Goal: Task Accomplishment & Management: Complete application form

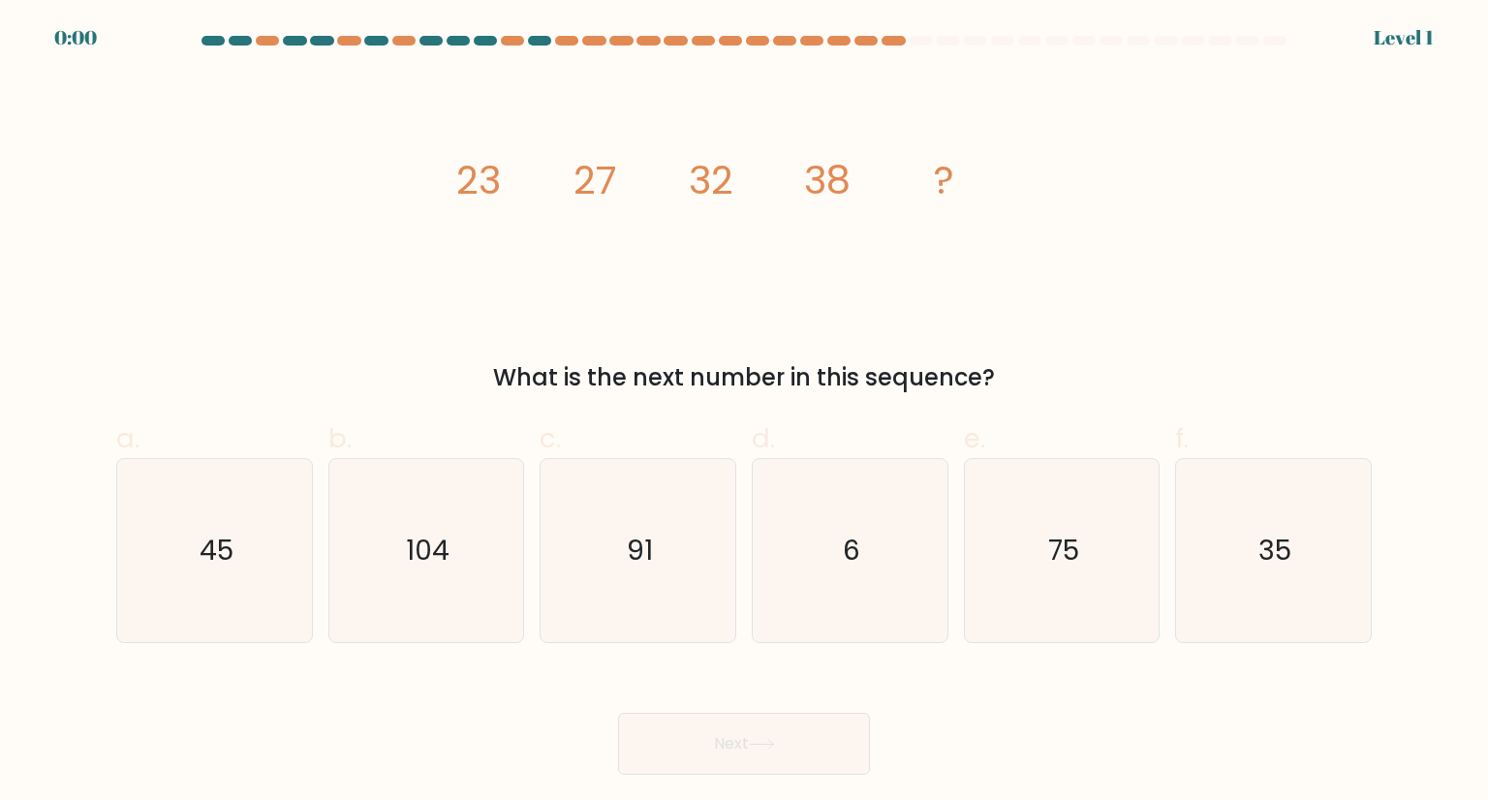
drag, startPoint x: 974, startPoint y: 793, endPoint x: 959, endPoint y: 778, distance: 21.9
click at [965, 780] on body "0:00 Level 1" at bounding box center [744, 400] width 1488 height 800
drag, startPoint x: 909, startPoint y: 758, endPoint x: 881, endPoint y: 587, distance: 173.7
click at [891, 689] on div "Next" at bounding box center [744, 720] width 1279 height 108
drag, startPoint x: 881, startPoint y: 586, endPoint x: 857, endPoint y: 552, distance: 41.7
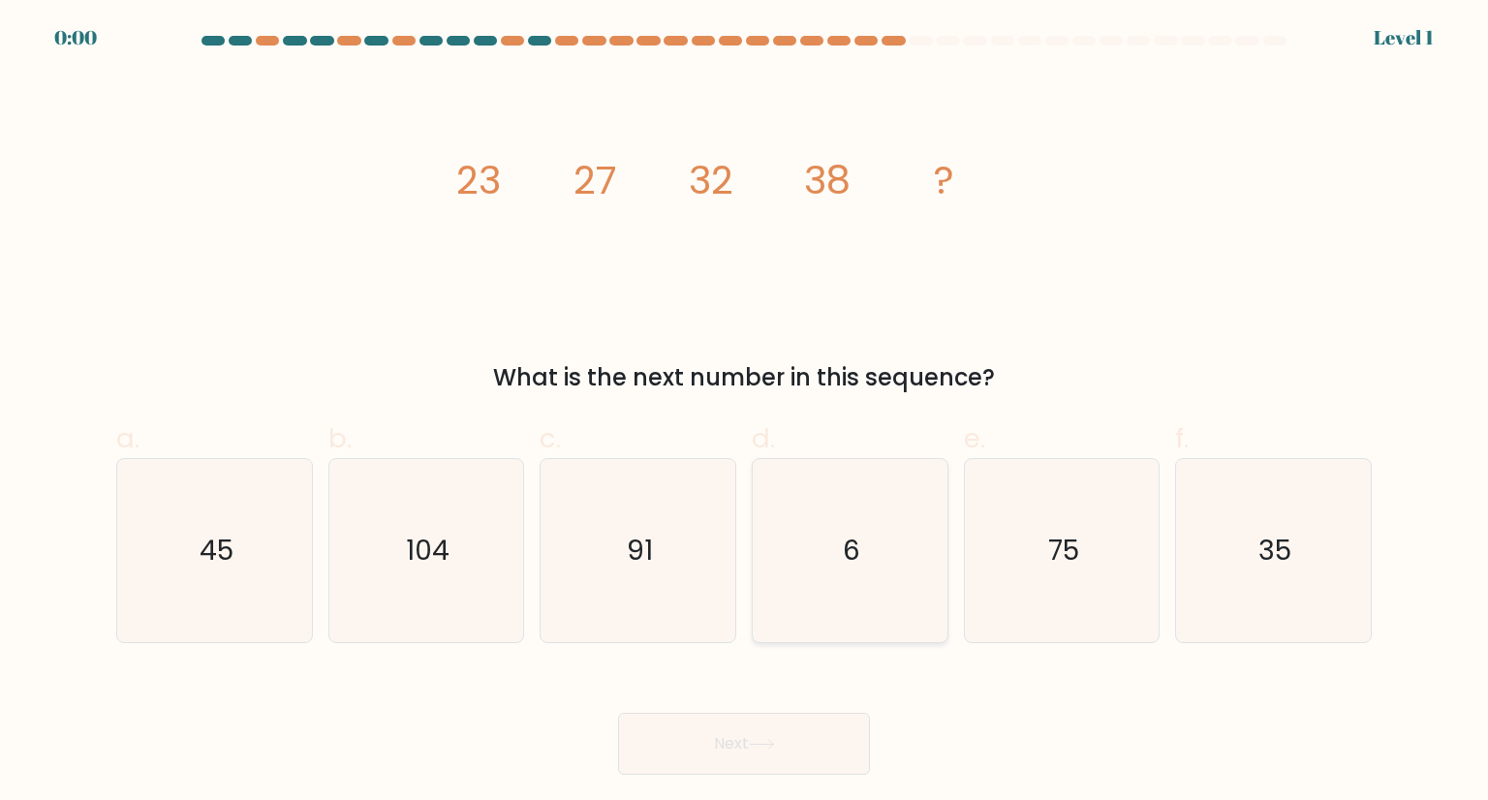
click at [871, 571] on icon "6" at bounding box center [849, 550] width 182 height 182
click at [745, 413] on input "d. 6" at bounding box center [744, 406] width 1 height 13
radio input "true"
click at [856, 552] on text "6" at bounding box center [851, 551] width 17 height 38
click at [745, 413] on input "d. 6" at bounding box center [744, 406] width 1 height 13
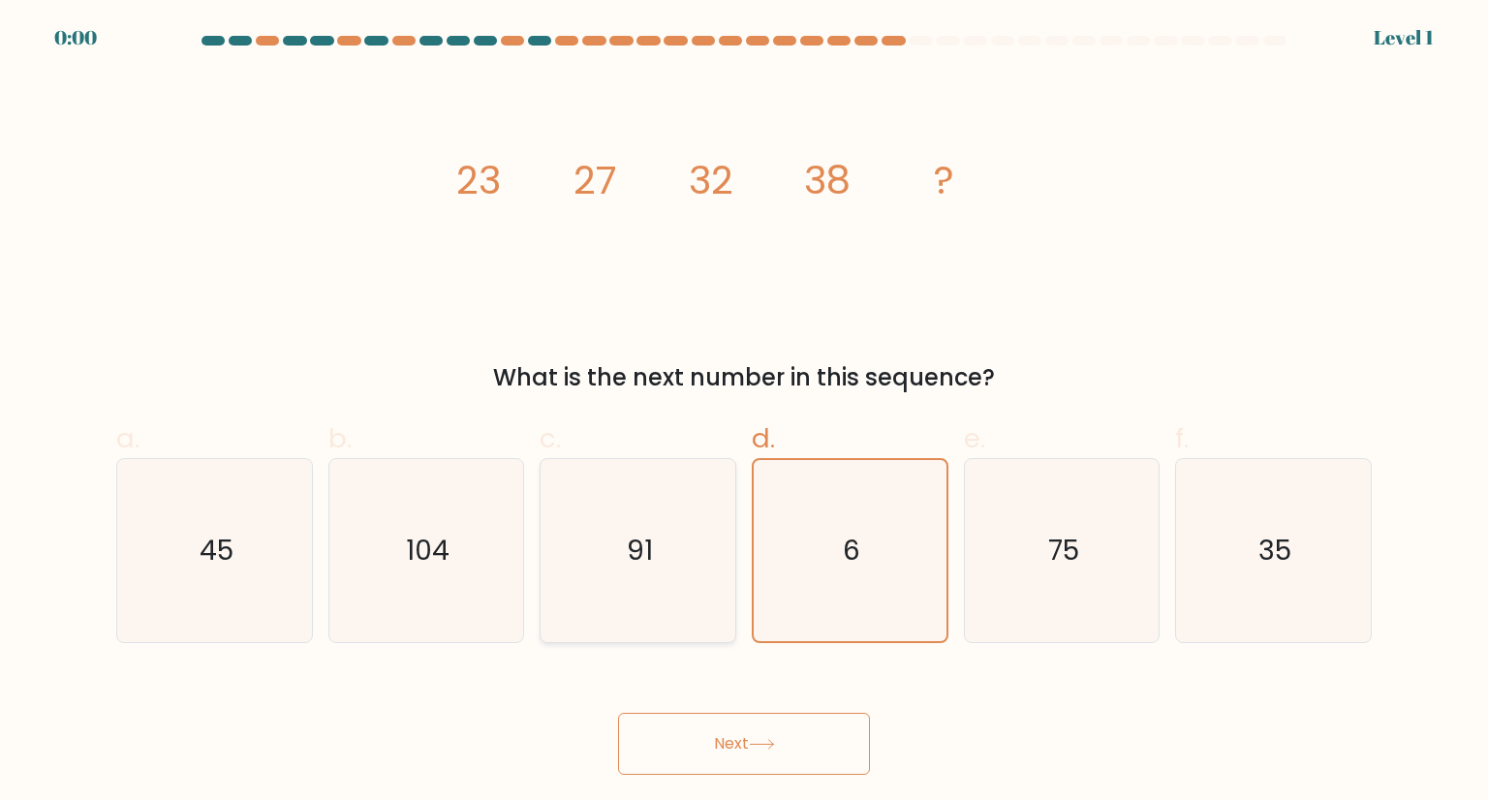
drag, startPoint x: 827, startPoint y: 546, endPoint x: 713, endPoint y: 514, distance: 118.7
click at [806, 543] on icon "6" at bounding box center [849, 550] width 180 height 180
click at [745, 413] on input "d. 6" at bounding box center [744, 406] width 1 height 13
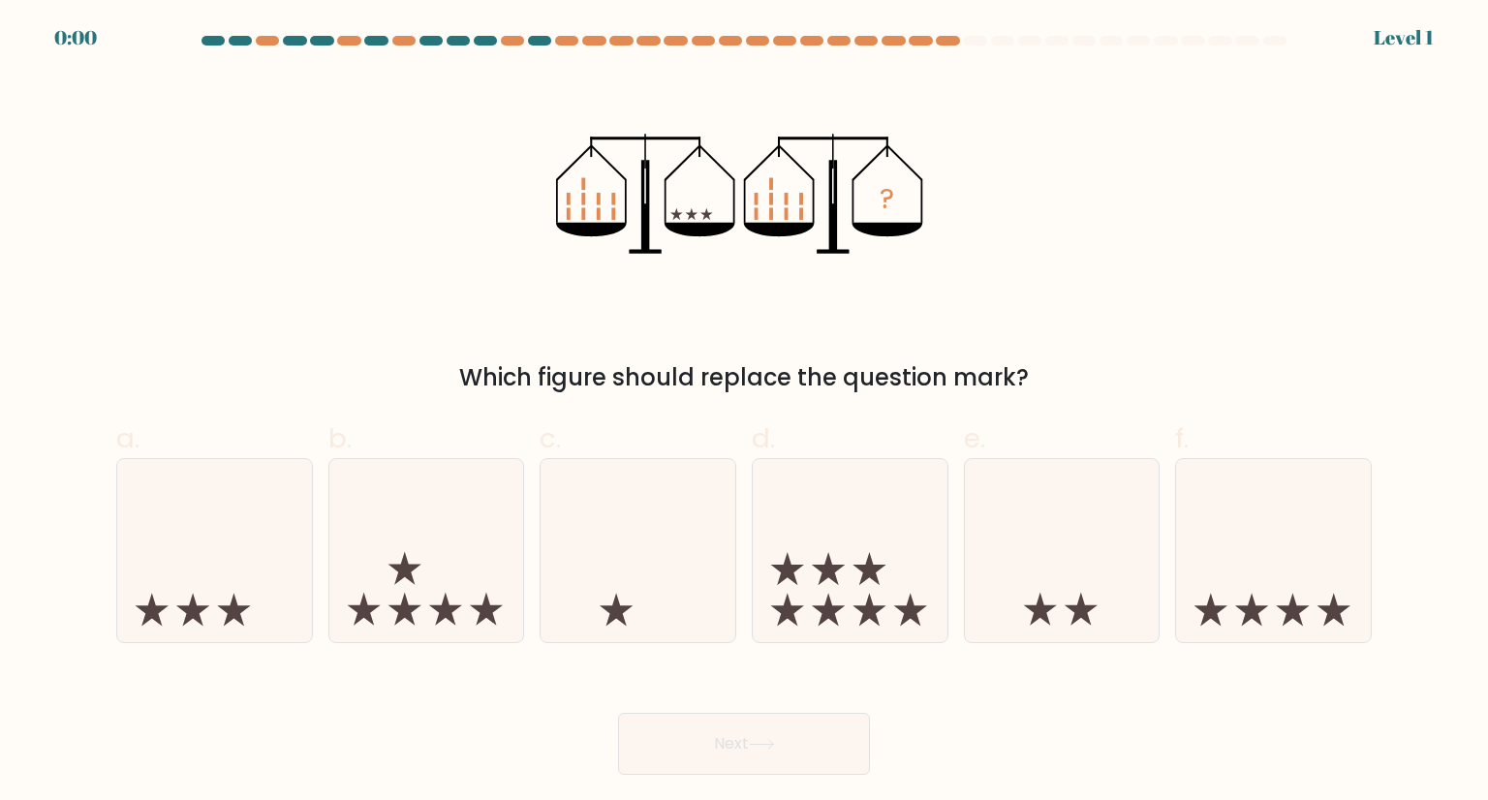
click at [693, 629] on icon at bounding box center [638, 550] width 195 height 161
click at [744, 413] on input "c." at bounding box center [744, 406] width 1 height 13
radio input "true"
drag, startPoint x: 726, startPoint y: 743, endPoint x: 772, endPoint y: 696, distance: 65.8
click at [727, 734] on button "Next" at bounding box center [744, 744] width 252 height 62
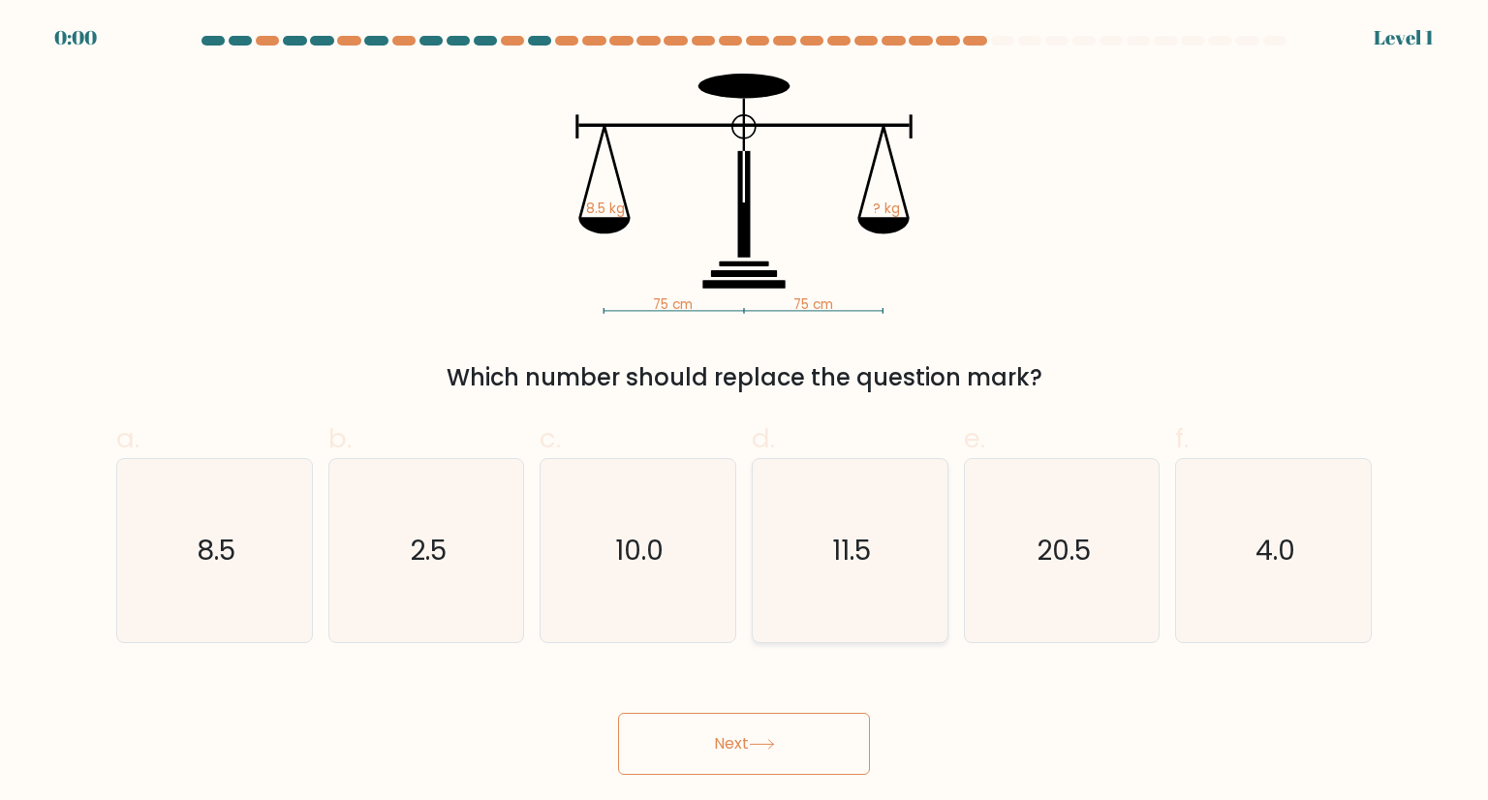
drag, startPoint x: 774, startPoint y: 708, endPoint x: 814, endPoint y: 566, distance: 147.8
click at [773, 714] on div "Next" at bounding box center [744, 720] width 1279 height 108
drag, startPoint x: 814, startPoint y: 566, endPoint x: 776, endPoint y: 726, distance: 164.2
click at [808, 576] on icon "11.5" at bounding box center [849, 550] width 182 height 182
click at [745, 413] on input "d. 11.5" at bounding box center [744, 406] width 1 height 13
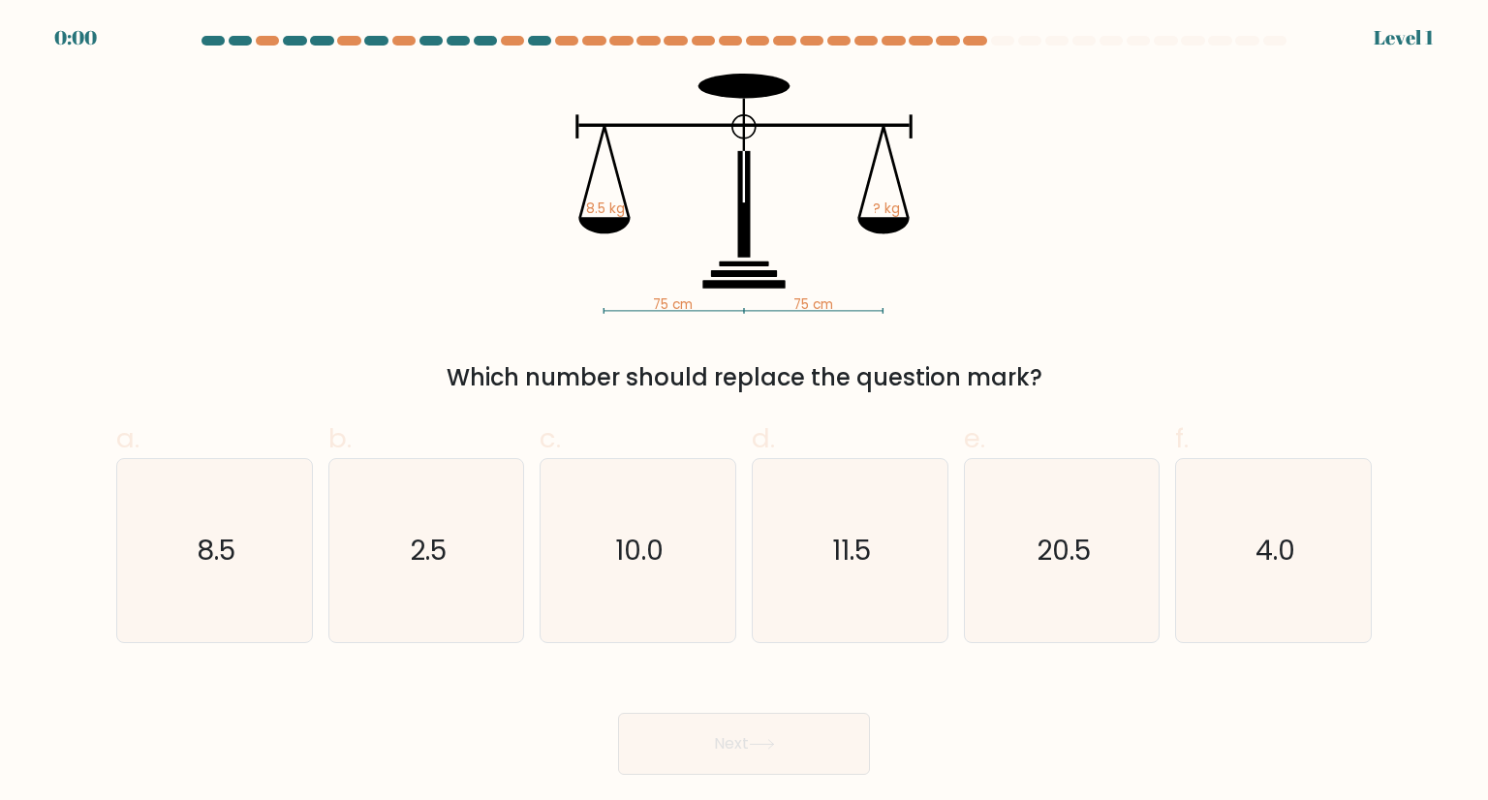
radio input "true"
drag, startPoint x: 776, startPoint y: 726, endPoint x: 806, endPoint y: 636, distance: 94.0
click at [779, 721] on button "Next" at bounding box center [744, 744] width 252 height 62
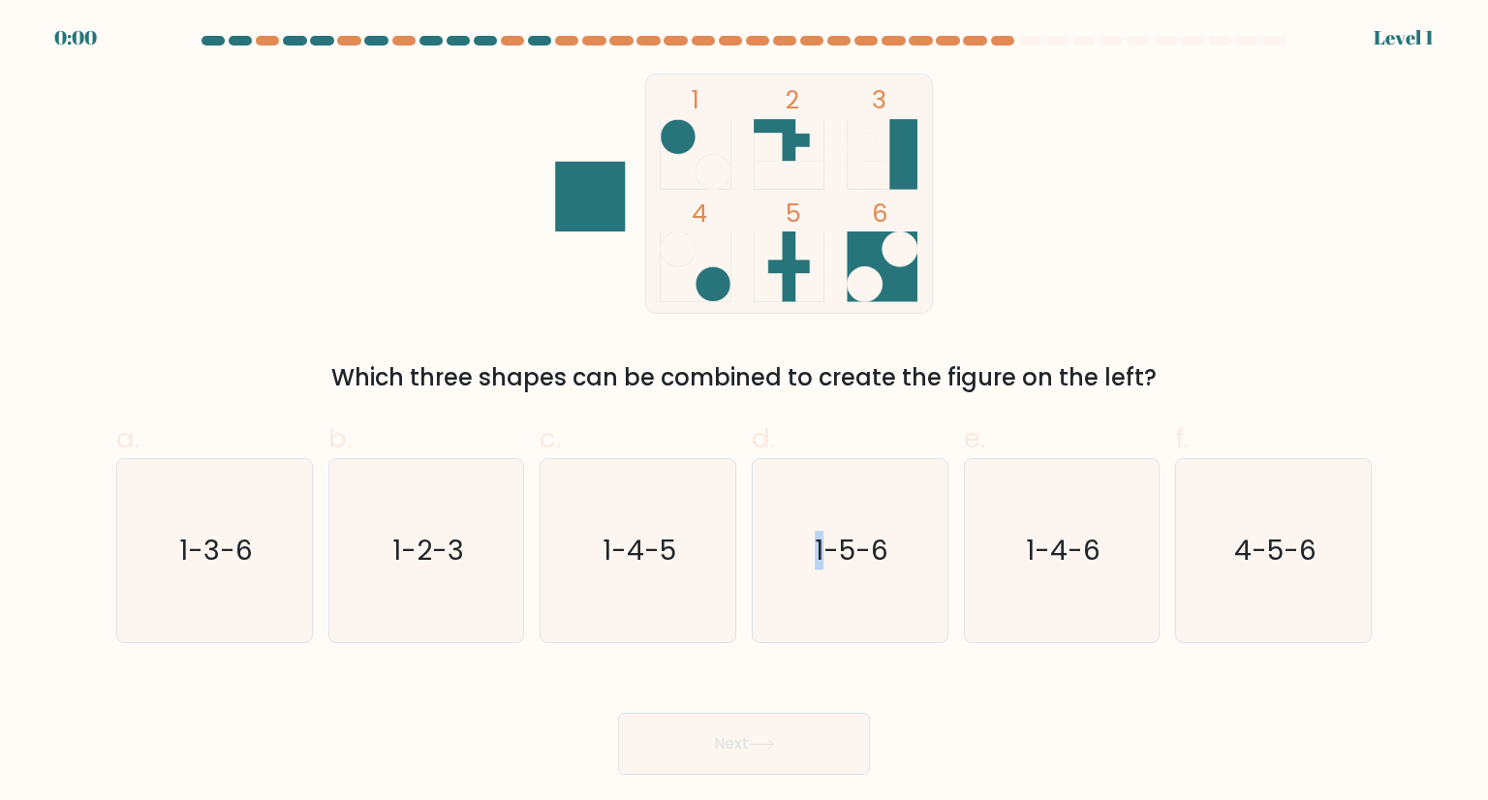
drag, startPoint x: 821, startPoint y: 597, endPoint x: 748, endPoint y: 756, distance: 175.1
click at [804, 628] on icon "1-5-6" at bounding box center [849, 550] width 182 height 182
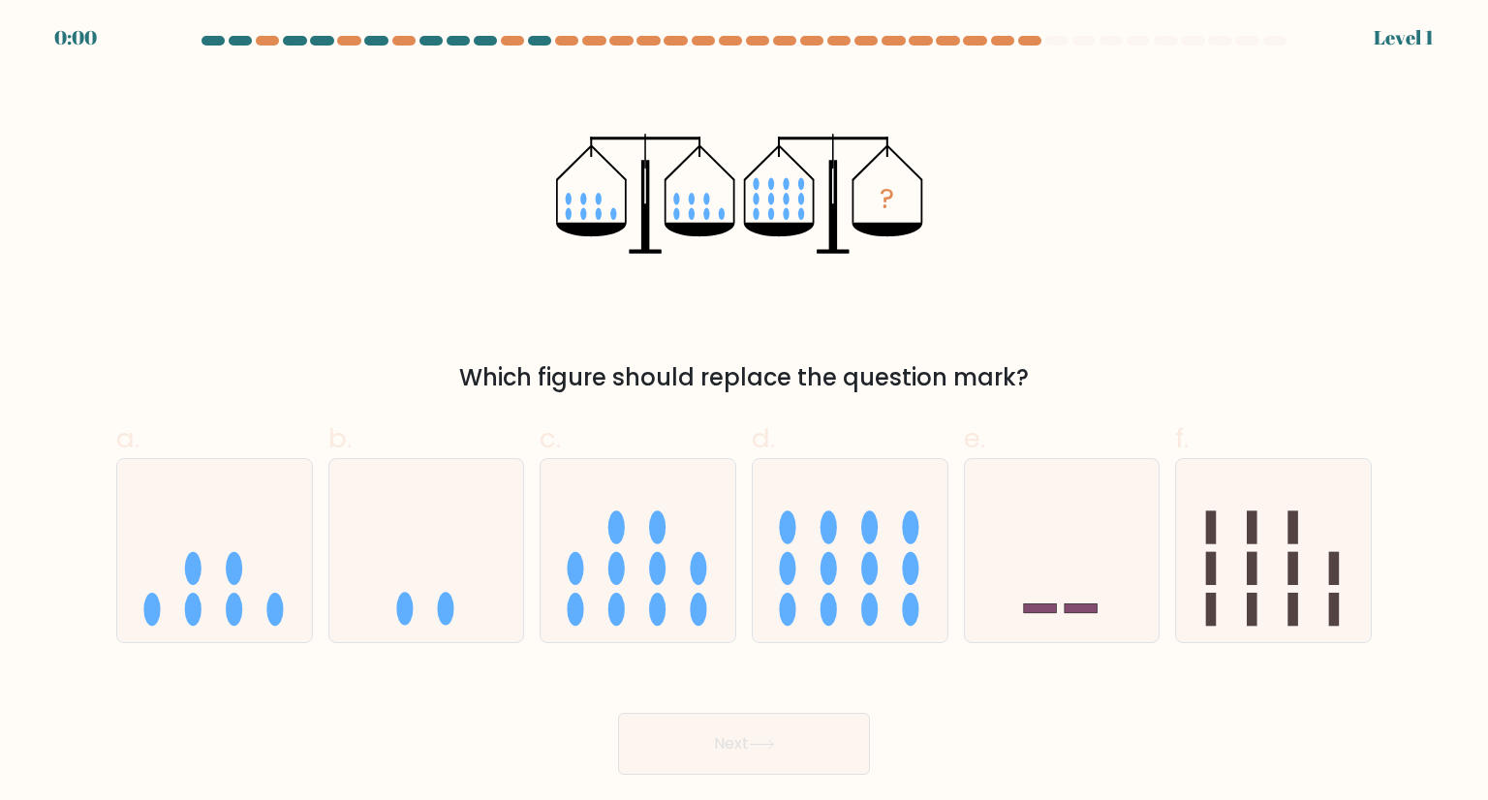
click at [768, 624] on icon at bounding box center [850, 550] width 195 height 161
click at [745, 413] on input "d." at bounding box center [744, 406] width 1 height 13
radio input "true"
drag, startPoint x: 743, startPoint y: 692, endPoint x: 744, endPoint y: 659, distance: 32.9
click at [744, 671] on div "Next" at bounding box center [744, 720] width 1279 height 108
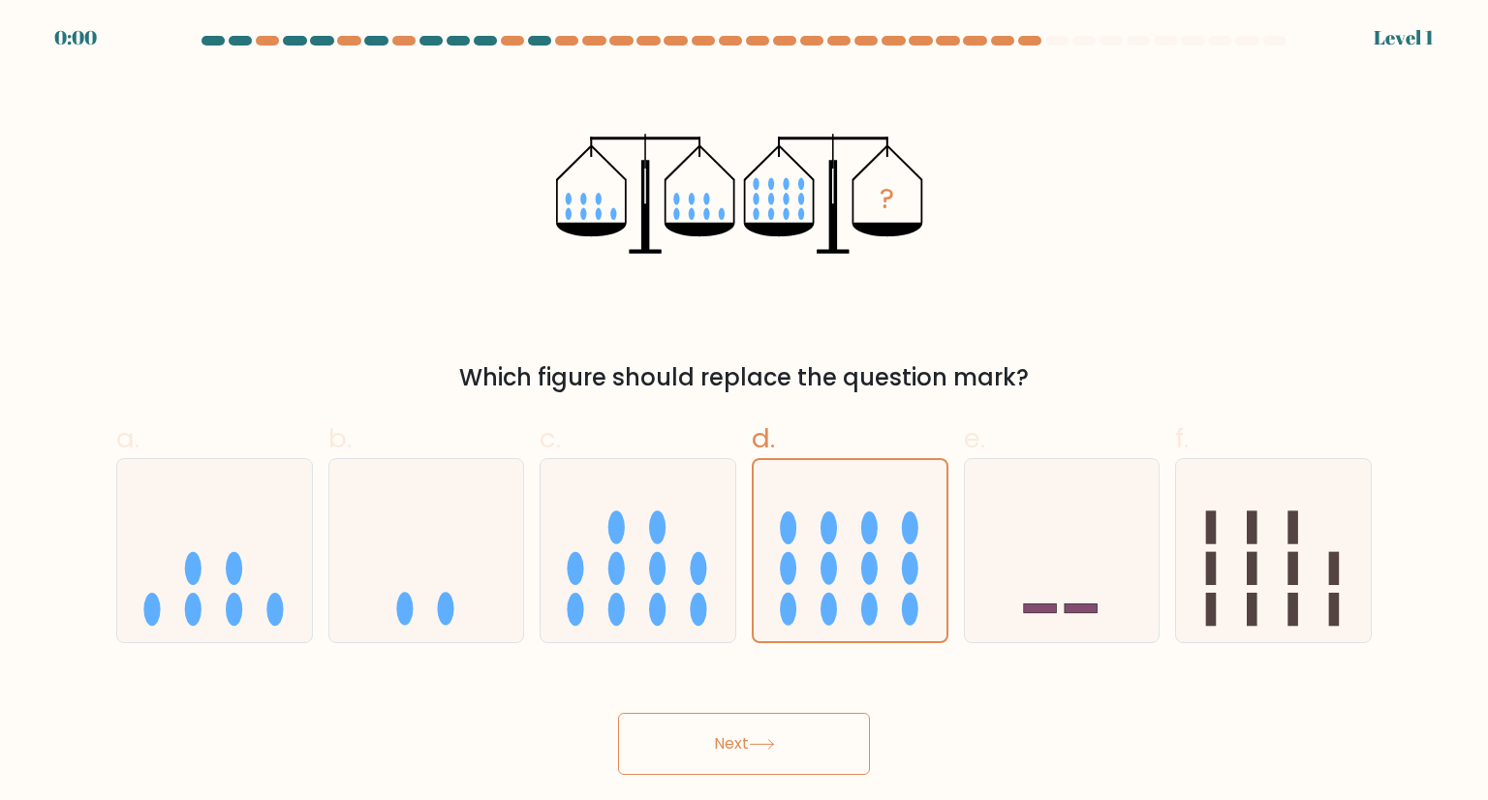
drag, startPoint x: 744, startPoint y: 659, endPoint x: 719, endPoint y: 797, distance: 140.8
click at [721, 791] on body "0:00 Level 1" at bounding box center [744, 400] width 1488 height 800
click at [725, 772] on body "0:00 Level 1" at bounding box center [744, 400] width 1488 height 800
drag, startPoint x: 727, startPoint y: 764, endPoint x: 665, endPoint y: 683, distance: 102.9
click at [725, 747] on button "Next" at bounding box center [744, 744] width 252 height 62
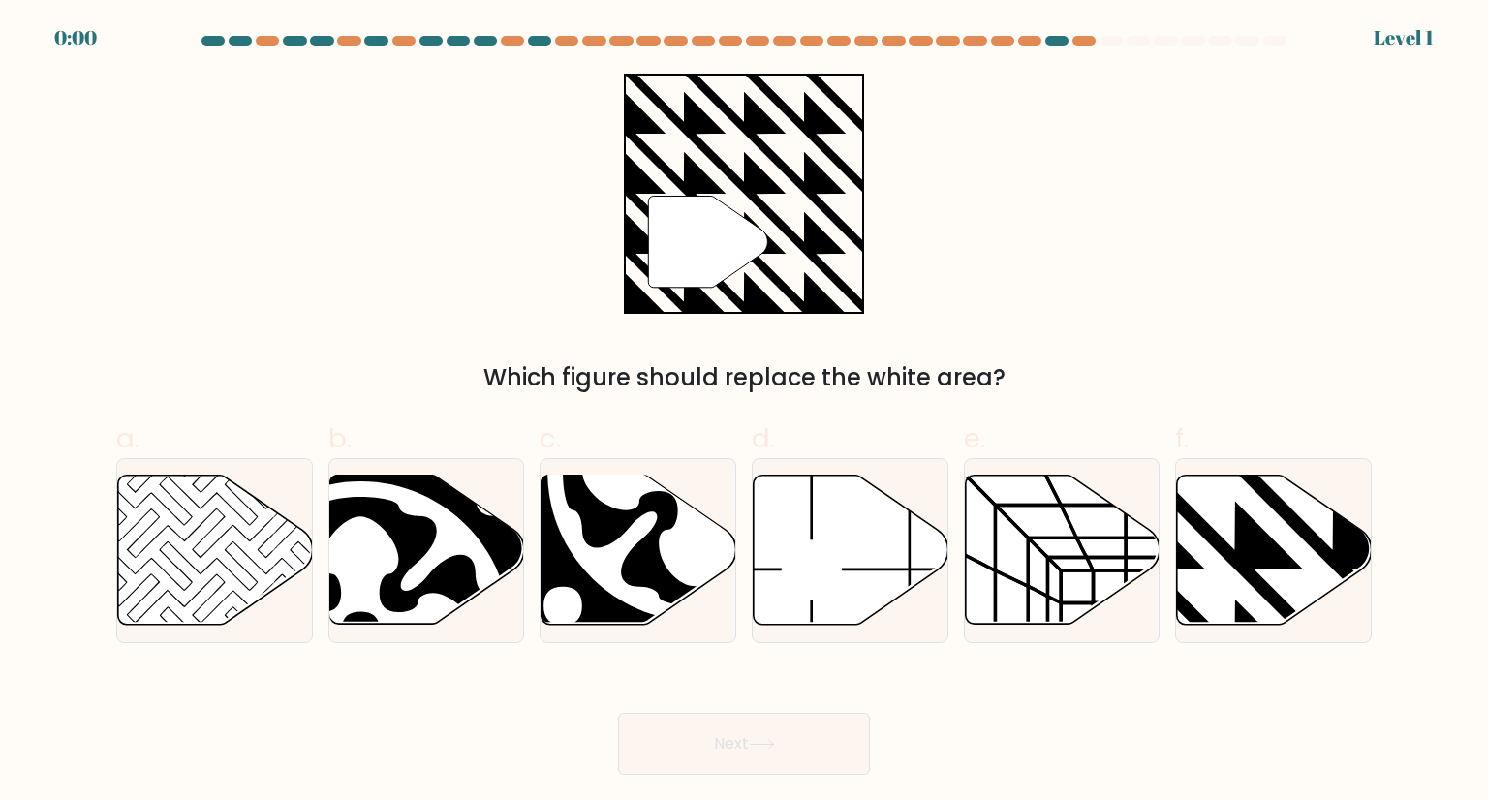
click at [696, 764] on body "0:00 Level 1" at bounding box center [744, 400] width 1488 height 800
click at [709, 692] on div "Next" at bounding box center [744, 720] width 1279 height 108
click at [648, 646] on form "a." at bounding box center [744, 405] width 1488 height 739
drag, startPoint x: 632, startPoint y: 587, endPoint x: 667, endPoint y: 695, distance: 113.3
click at [657, 675] on form "a." at bounding box center [744, 405] width 1488 height 739
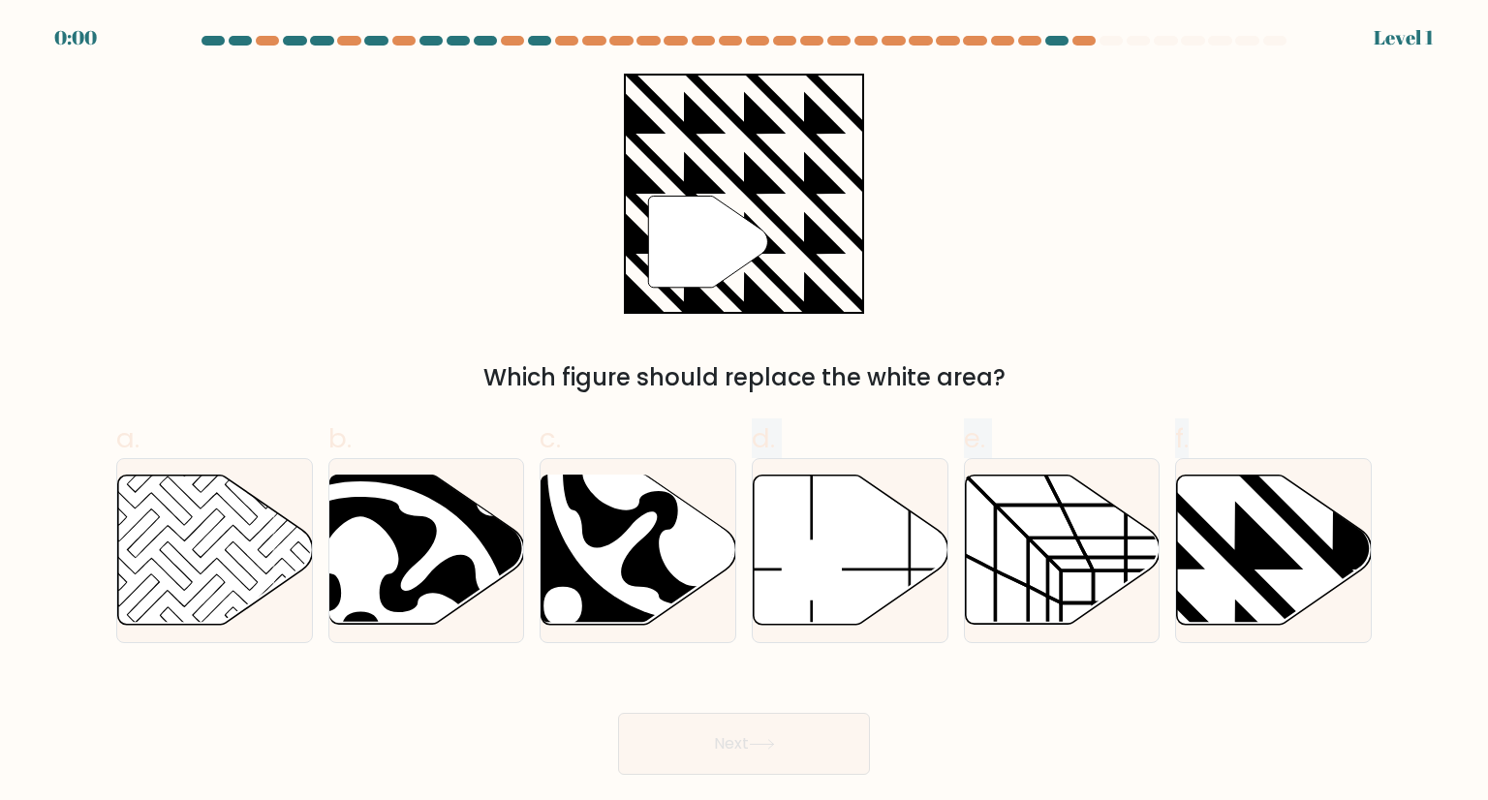
click at [701, 705] on div "Next" at bounding box center [744, 720] width 1279 height 108
drag, startPoint x: 696, startPoint y: 727, endPoint x: 688, endPoint y: 686, distance: 42.6
click at [696, 728] on div "Next" at bounding box center [744, 720] width 1279 height 108
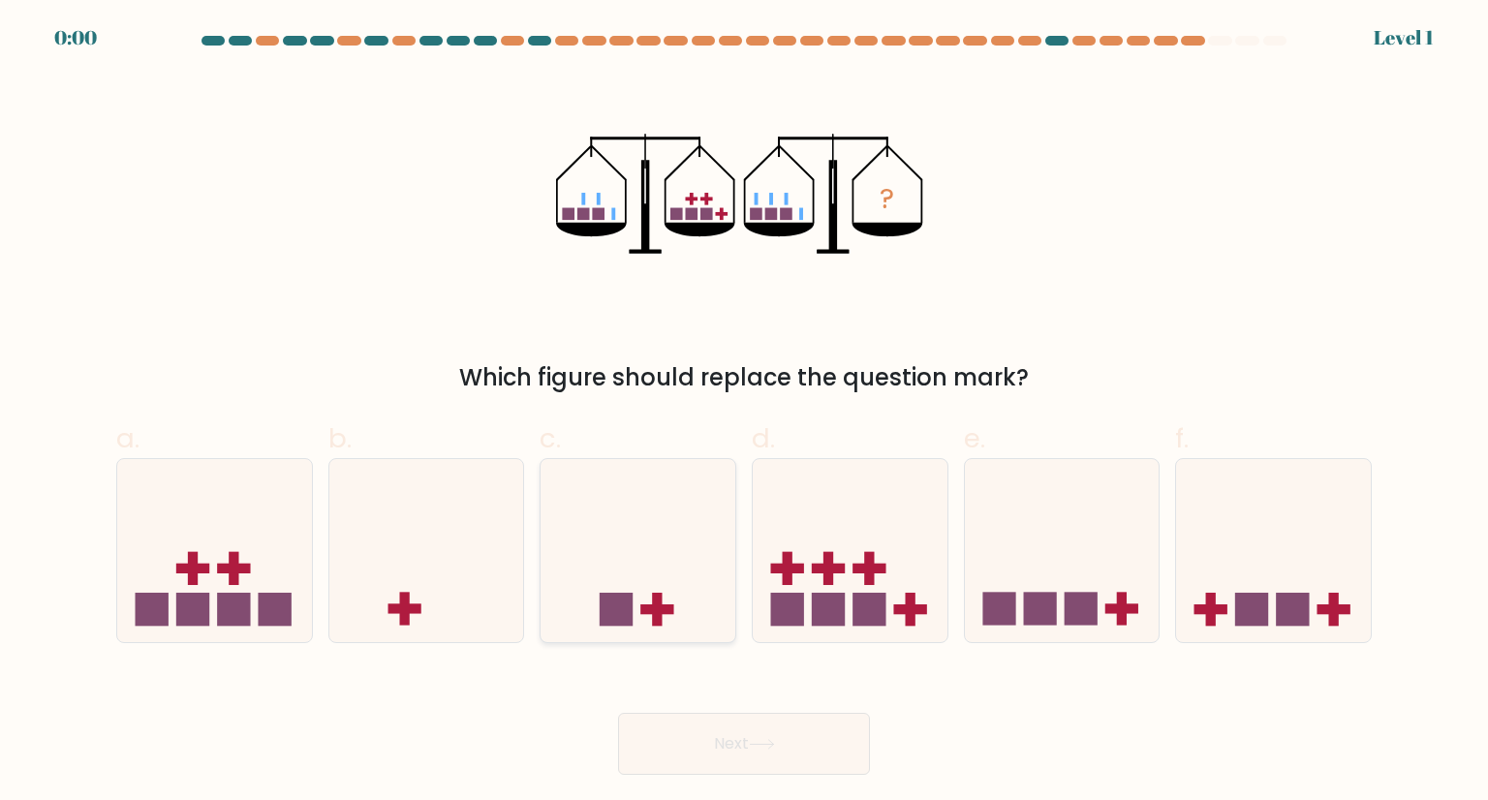
click at [612, 508] on icon at bounding box center [638, 550] width 195 height 161
click at [744, 413] on input "c." at bounding box center [744, 406] width 1 height 13
radio input "true"
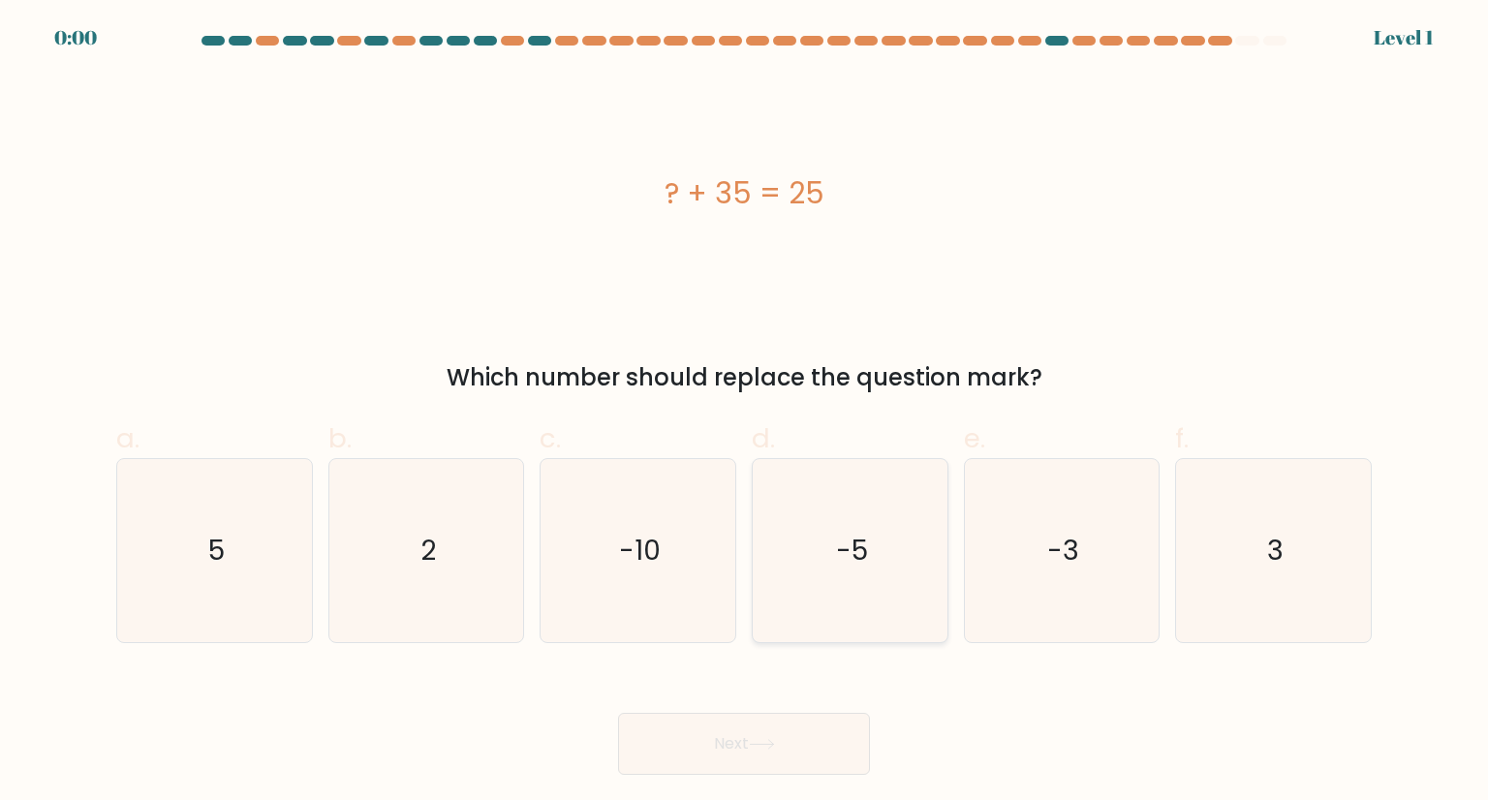
click at [728, 645] on form "a. 5" at bounding box center [744, 405] width 1488 height 739
drag, startPoint x: 899, startPoint y: 552, endPoint x: 889, endPoint y: 567, distance: 17.5
click at [896, 555] on icon "-5" at bounding box center [849, 550] width 182 height 182
click at [745, 413] on input "d. -5" at bounding box center [744, 406] width 1 height 13
radio input "true"
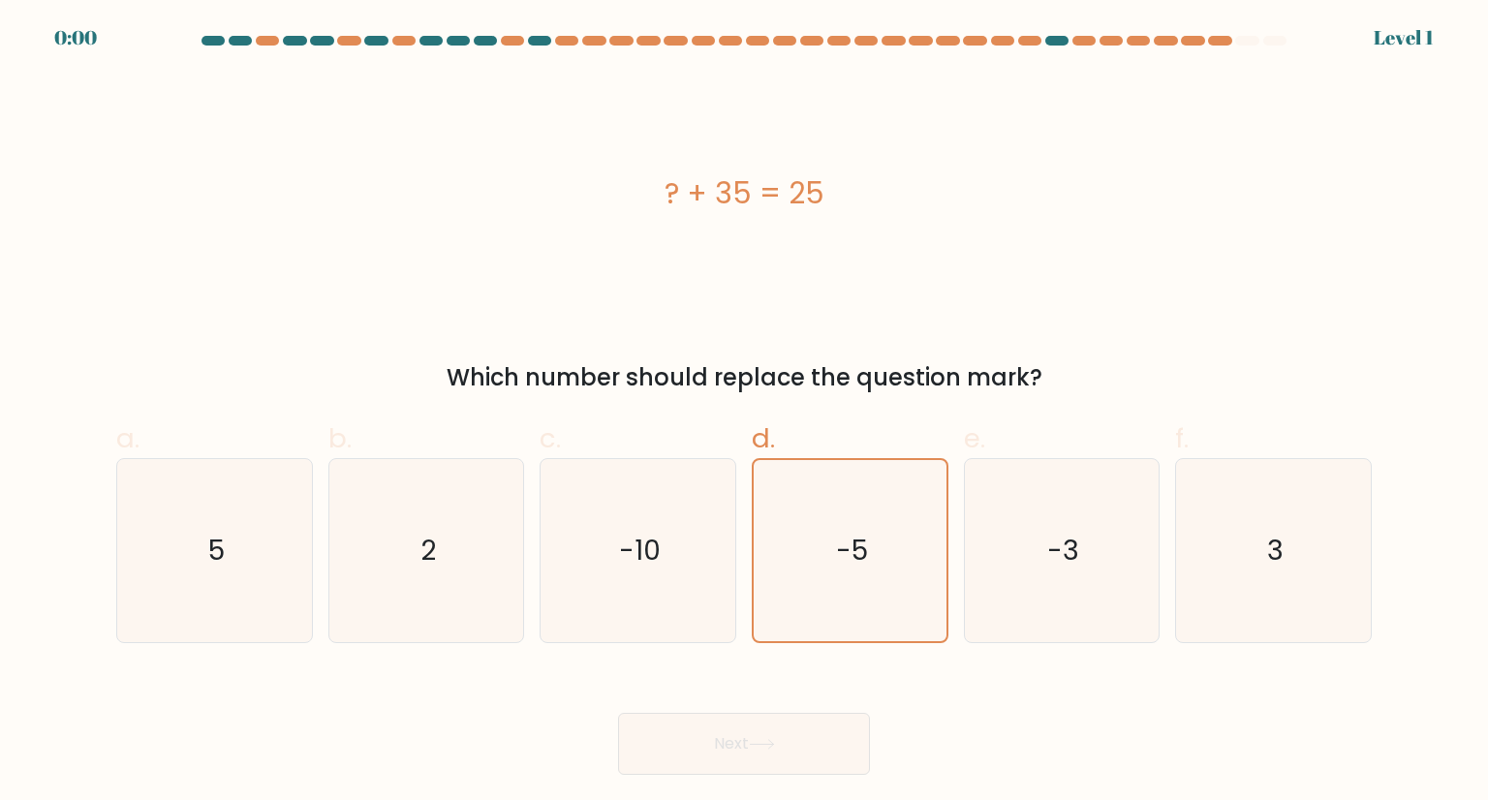
click at [801, 718] on form "a. 5" at bounding box center [744, 405] width 1488 height 739
drag, startPoint x: 798, startPoint y: 708, endPoint x: 814, endPoint y: 687, distance: 26.4
click at [812, 691] on div "Next" at bounding box center [744, 720] width 1279 height 108
click at [865, 616] on icon "-5" at bounding box center [849, 550] width 180 height 180
click at [745, 413] on input "d. -5" at bounding box center [744, 406] width 1 height 13
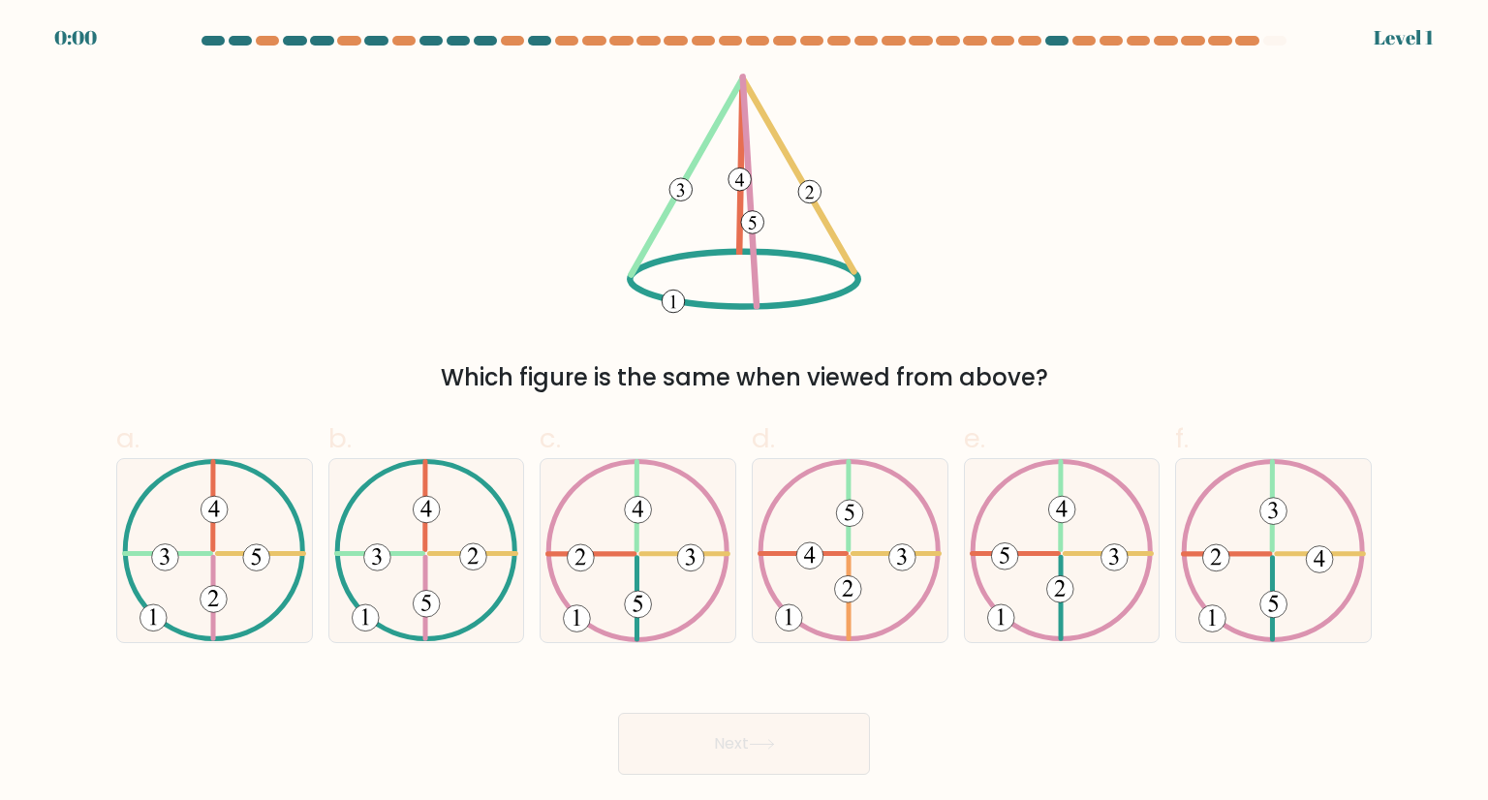
click at [964, 559] on div at bounding box center [1062, 550] width 197 height 184
click at [745, 413] on input "e." at bounding box center [744, 406] width 1 height 13
radio input "true"
drag, startPoint x: 773, startPoint y: 670, endPoint x: 771, endPoint y: 688, distance: 17.5
click at [771, 687] on div "Next" at bounding box center [744, 720] width 1279 height 108
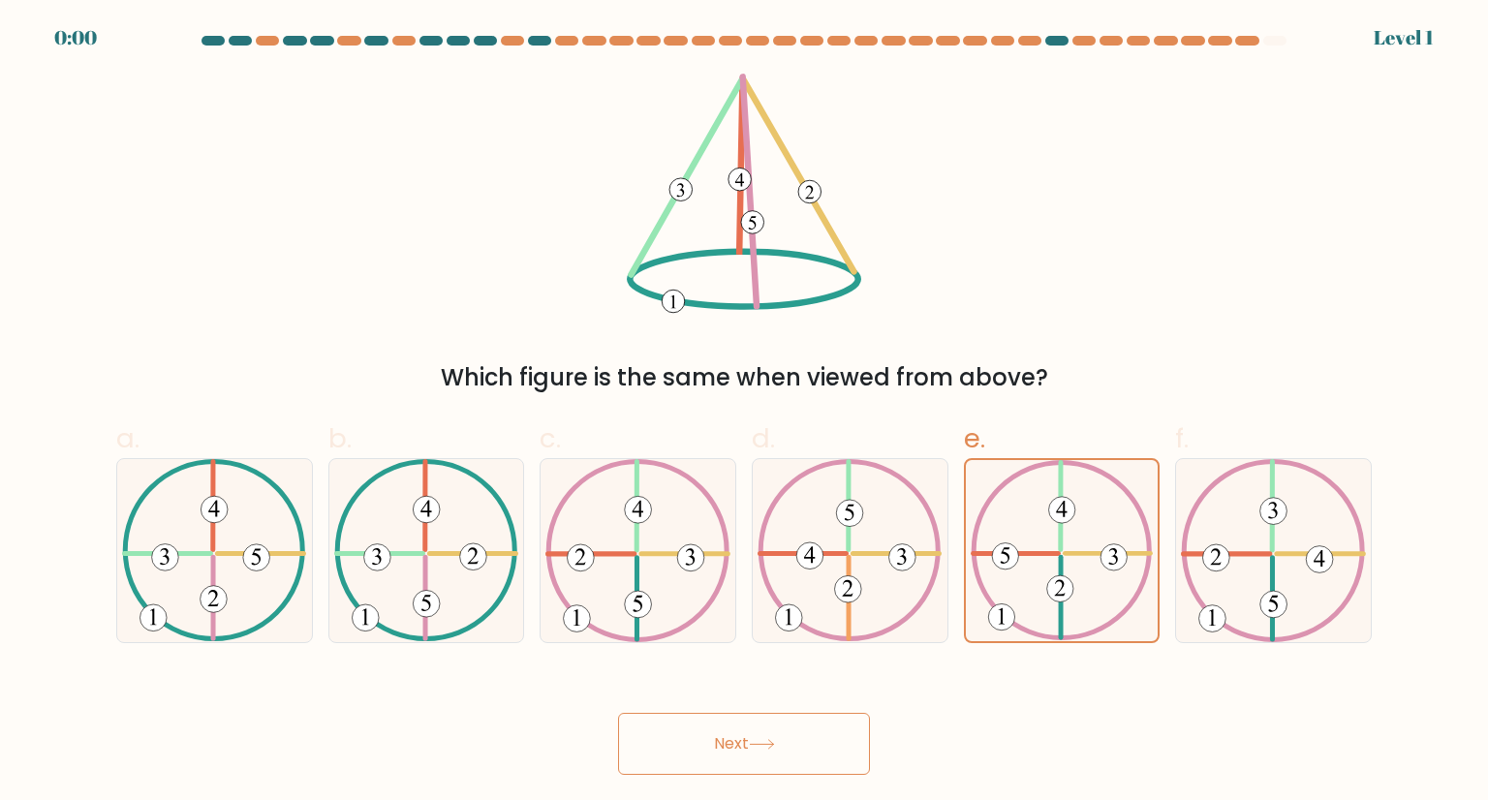
click at [794, 733] on div "Next" at bounding box center [744, 720] width 1279 height 108
click at [816, 714] on button "Next" at bounding box center [744, 744] width 252 height 62
click at [946, 626] on div "a. b. c." at bounding box center [743, 523] width 1271 height 240
drag, startPoint x: 710, startPoint y: 746, endPoint x: 752, endPoint y: 706, distance: 57.6
click at [717, 738] on div "Next" at bounding box center [744, 720] width 1279 height 108
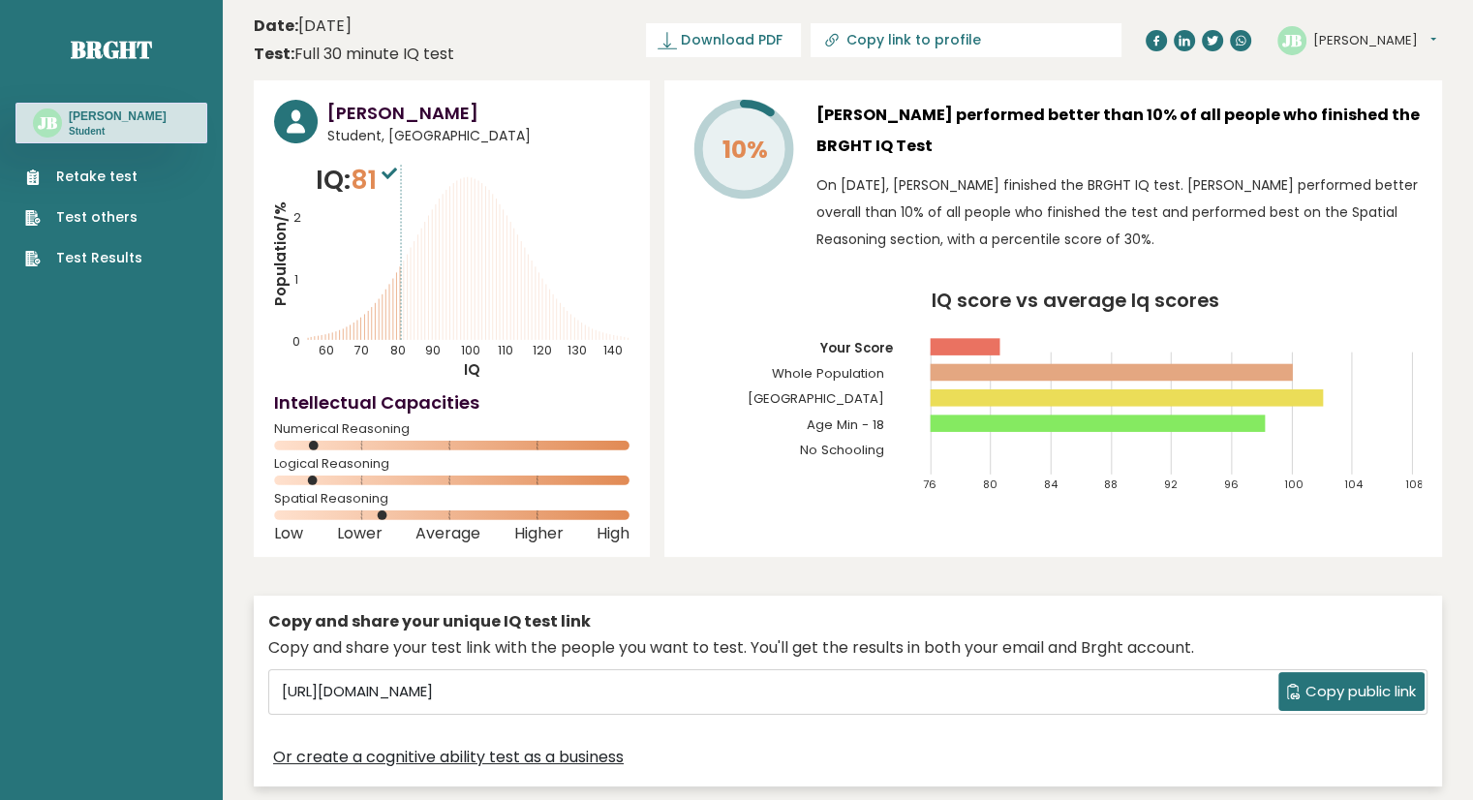
drag, startPoint x: 0, startPoint y: 0, endPoint x: 752, endPoint y: 731, distance: 1048.8
click at [787, 676] on div "[PERSON_NAME] Student, [GEOGRAPHIC_DATA] IQ: 81 Population/% IQ 0 1 2 60 70 80 …" at bounding box center [848, 449] width 1189 height 739
click at [755, 707] on div "Copy and share your unique IQ test link Copy and share your test link with the …" at bounding box center [848, 691] width 1189 height 191
